Goal: Task Accomplishment & Management: Manage account settings

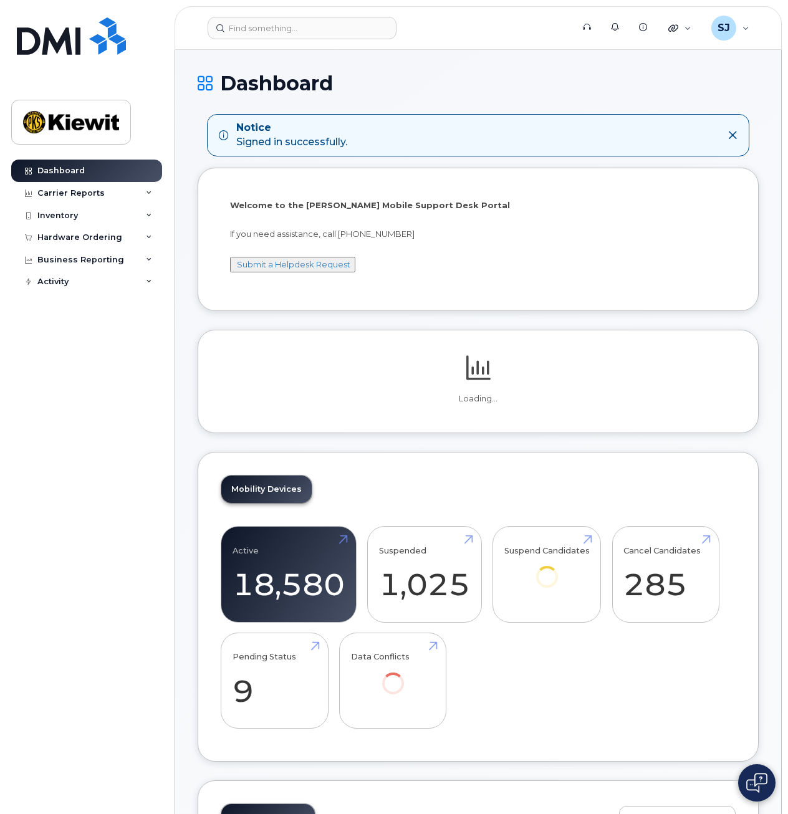
scroll to position [4, 0]
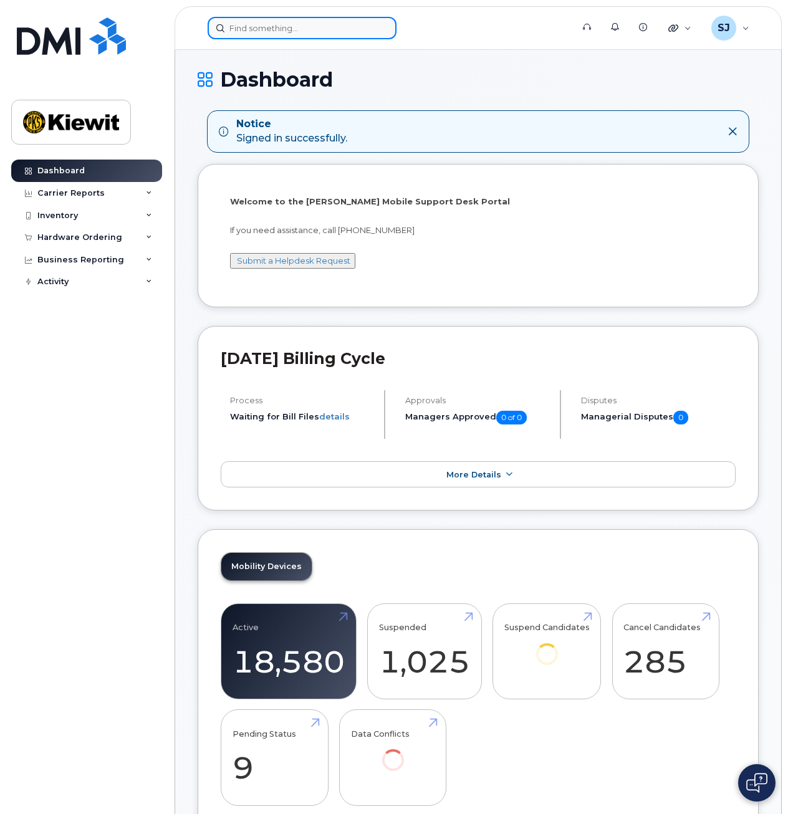
click at [313, 28] on input at bounding box center [302, 28] width 189 height 22
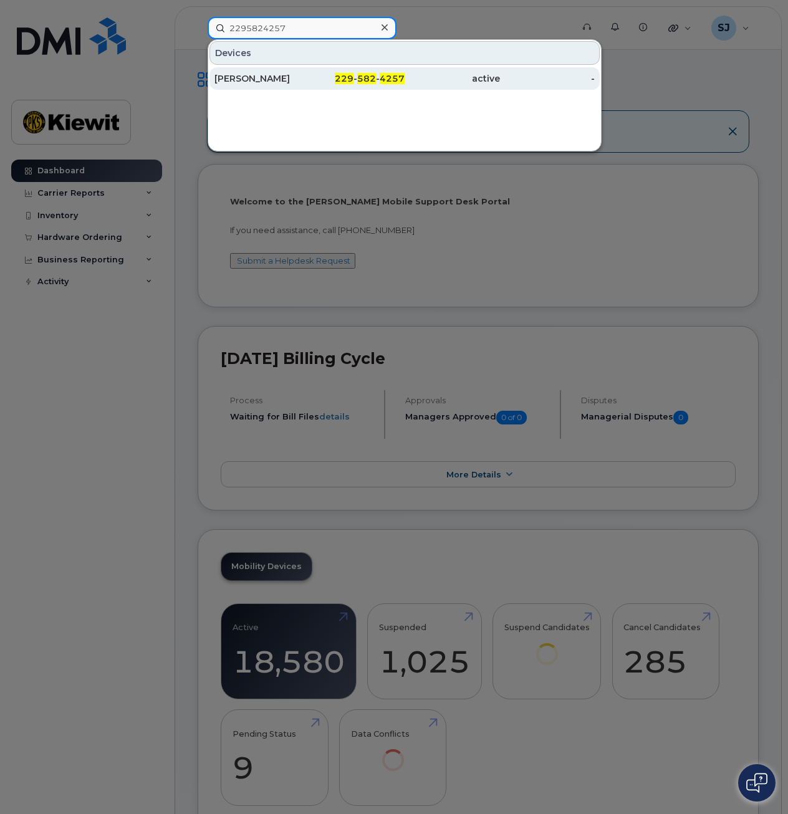
type input "2295824257"
click at [352, 77] on span "229" at bounding box center [344, 78] width 19 height 11
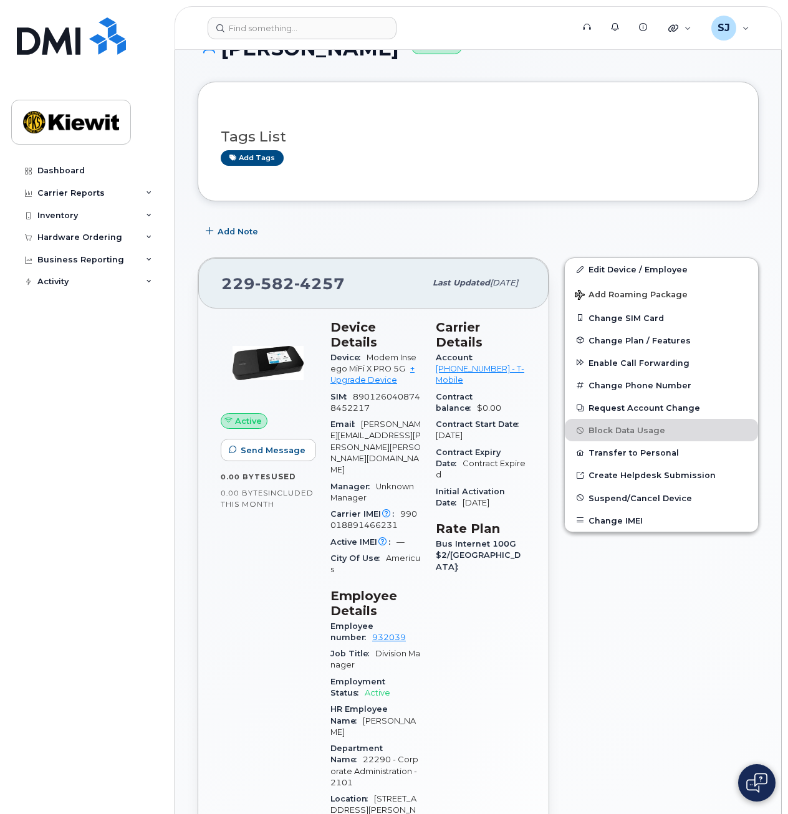
scroll to position [112, 0]
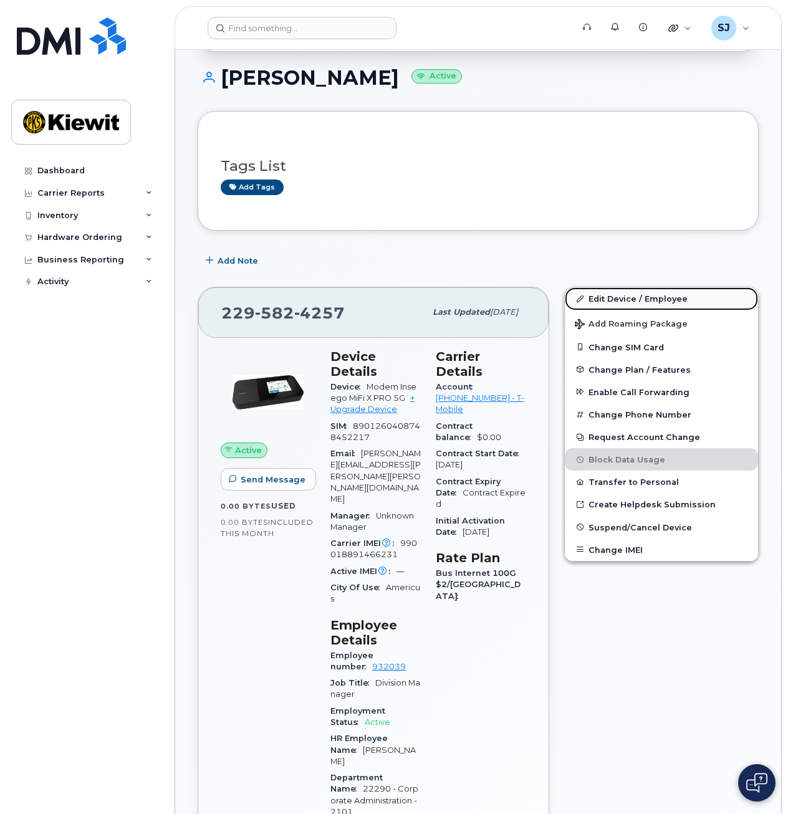
click at [610, 301] on link "Edit Device / Employee" at bounding box center [661, 298] width 193 height 22
click at [639, 296] on link "Edit Device / Employee" at bounding box center [661, 298] width 193 height 22
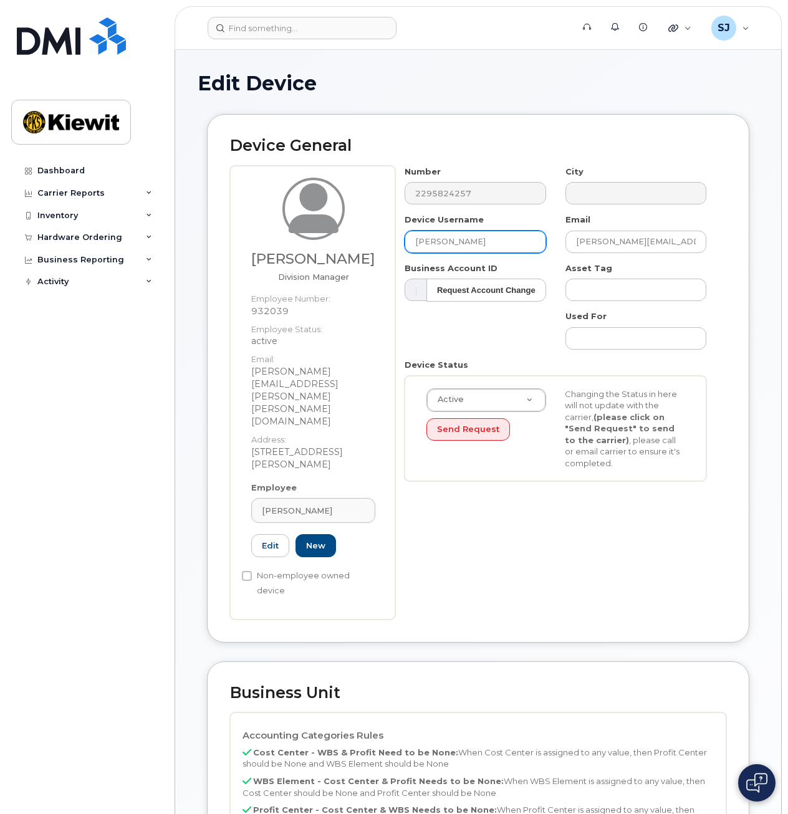
drag, startPoint x: 492, startPoint y: 242, endPoint x: 407, endPoint y: 242, distance: 84.8
click at [407, 242] on input "[PERSON_NAME]" at bounding box center [475, 242] width 141 height 22
drag, startPoint x: 488, startPoint y: 243, endPoint x: 448, endPoint y: 241, distance: 39.3
click at [448, 241] on input "[PERSON_NAME]" at bounding box center [475, 242] width 141 height 22
type input "T"
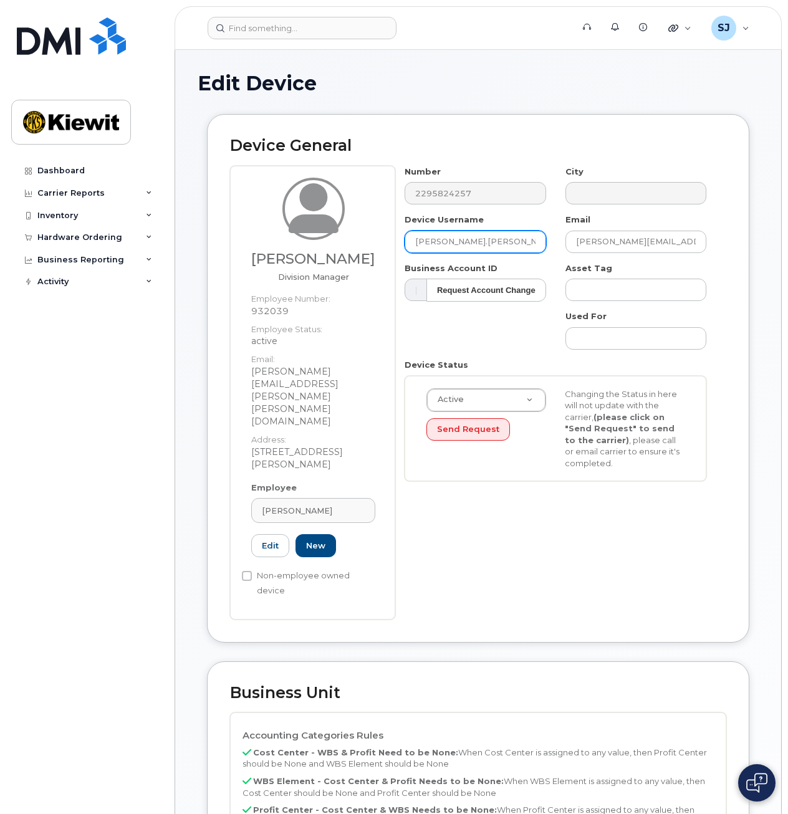
type input "James.Goyer"
drag, startPoint x: 699, startPoint y: 243, endPoint x: 539, endPoint y: 244, distance: 159.6
click at [539, 244] on div "Number 2295824257 City Device Username James.Goyer Email terry.carlsgaard@kiewi…" at bounding box center [555, 328] width 321 height 325
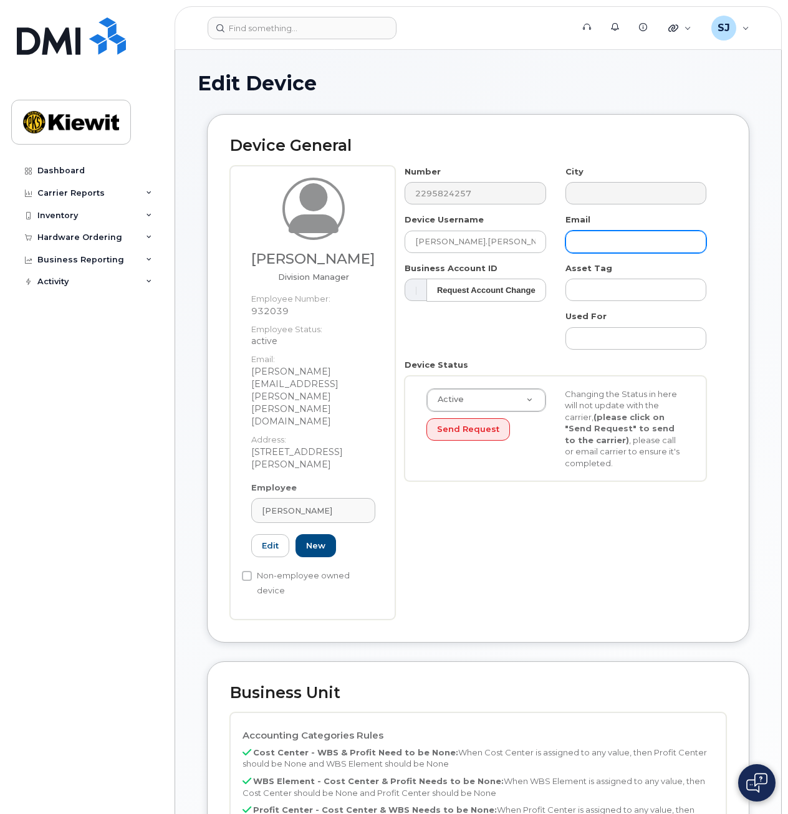
click at [612, 242] on input "text" at bounding box center [635, 242] width 141 height 22
paste input "James.Goyer@Kiewit.com"
type input "James.Goyer@Kiewit.com"
drag, startPoint x: 352, startPoint y: 442, endPoint x: 328, endPoint y: 443, distance: 23.7
click at [328, 505] on div "[PERSON_NAME]" at bounding box center [313, 511] width 103 height 12
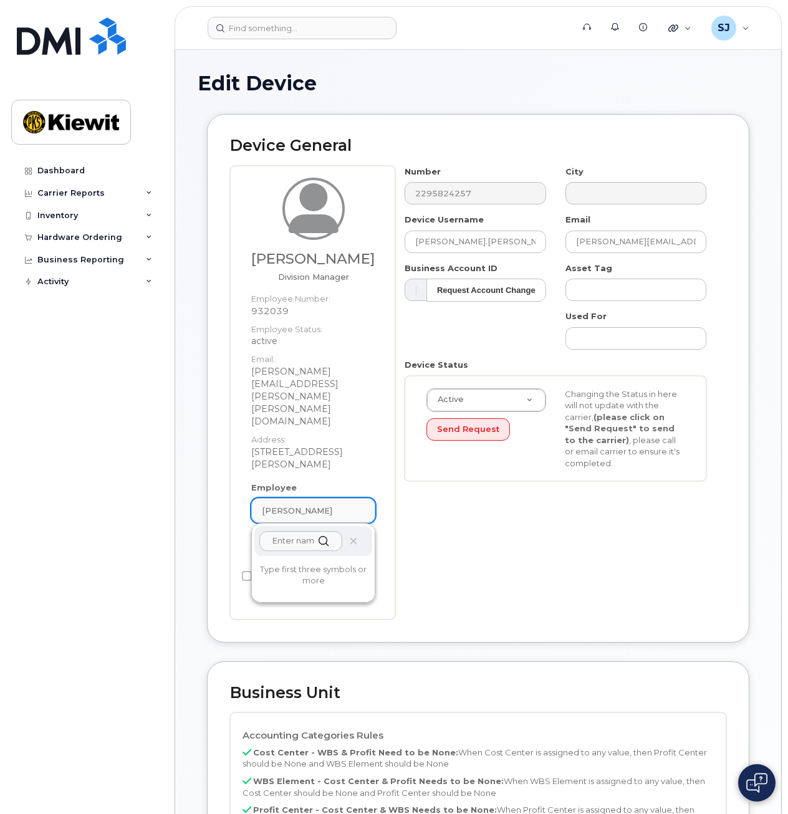
click at [328, 505] on div "[PERSON_NAME]" at bounding box center [313, 511] width 103 height 12
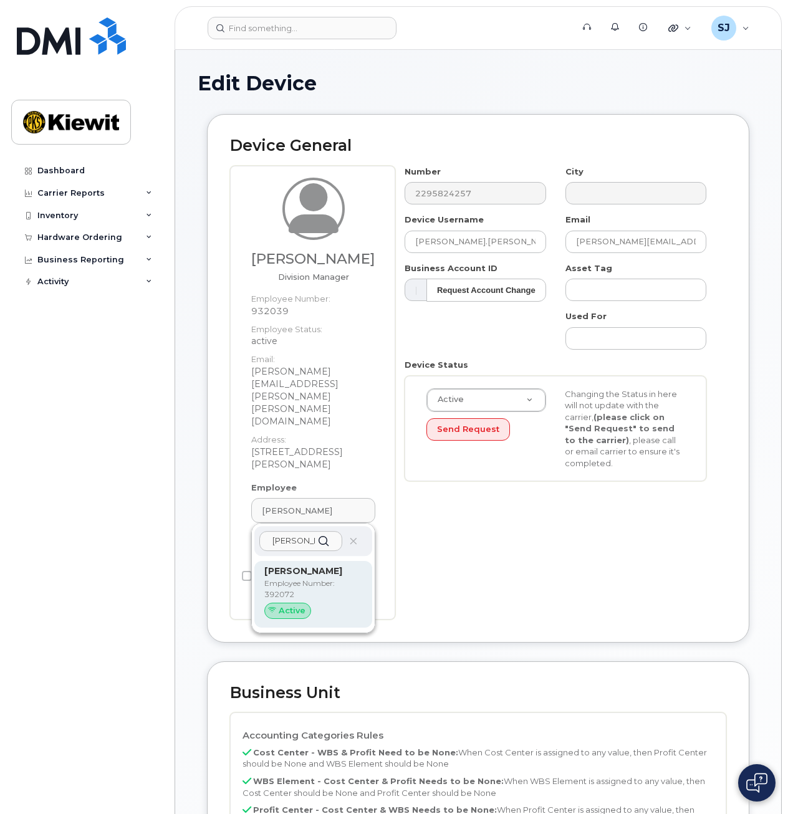
type input "James.Goyer"
click at [287, 578] on p "Employee Number: 392072" at bounding box center [313, 589] width 98 height 22
type input "392072"
type input "[PERSON_NAME]"
type input "[PERSON_NAME][EMAIL_ADDRESS][PERSON_NAME][PERSON_NAME][DOMAIN_NAME]"
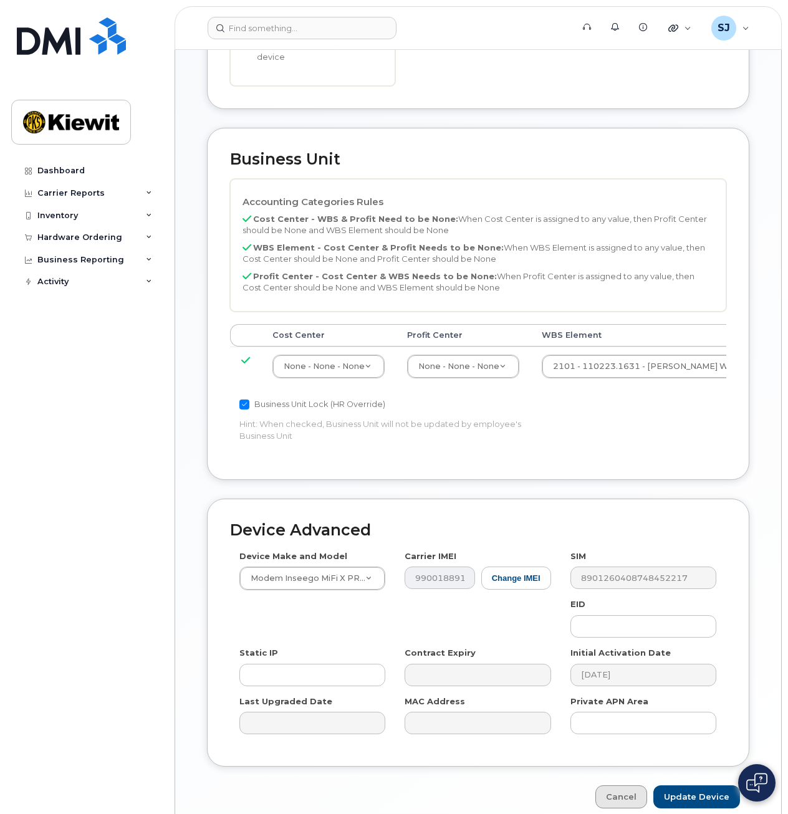
scroll to position [502, 0]
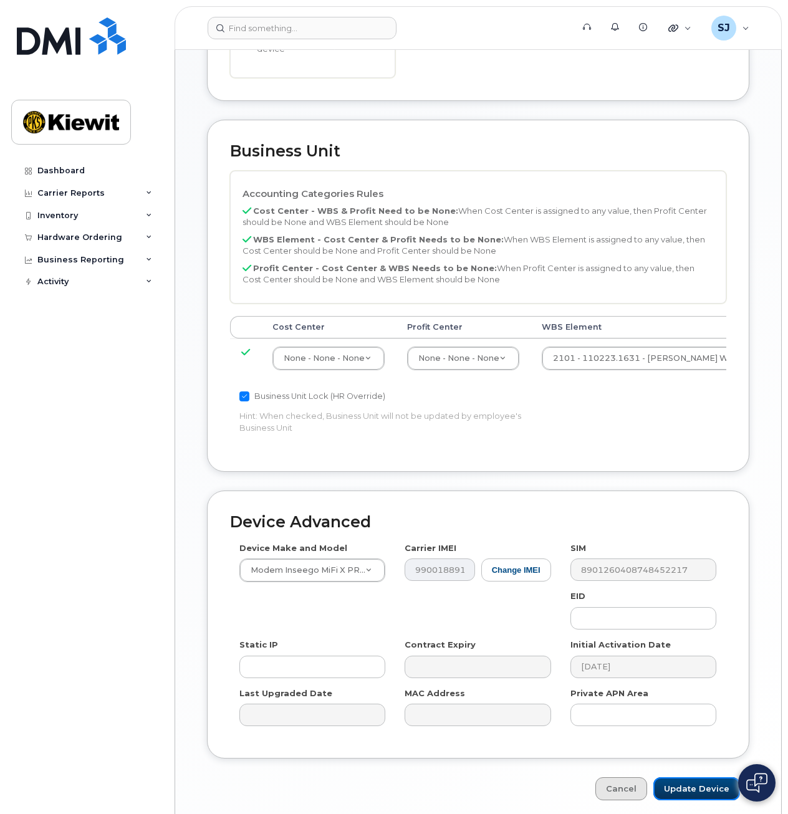
drag, startPoint x: 691, startPoint y: 740, endPoint x: 671, endPoint y: 734, distance: 20.1
click at [691, 777] on input "Update Device" at bounding box center [696, 788] width 87 height 23
type input "Saving..."
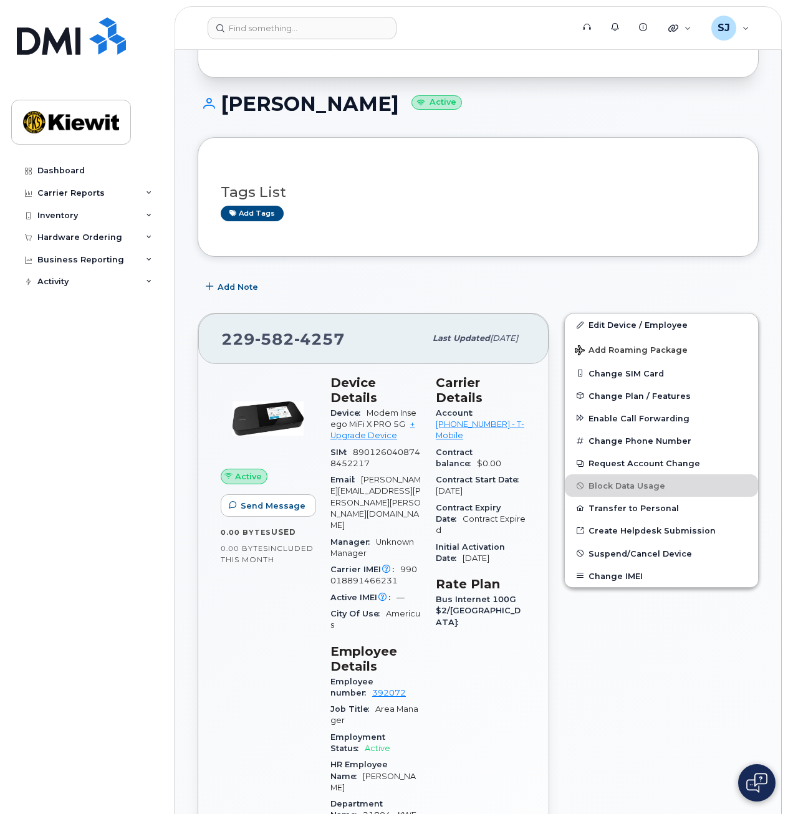
scroll to position [99, 0]
